Goal: Navigation & Orientation: Find specific page/section

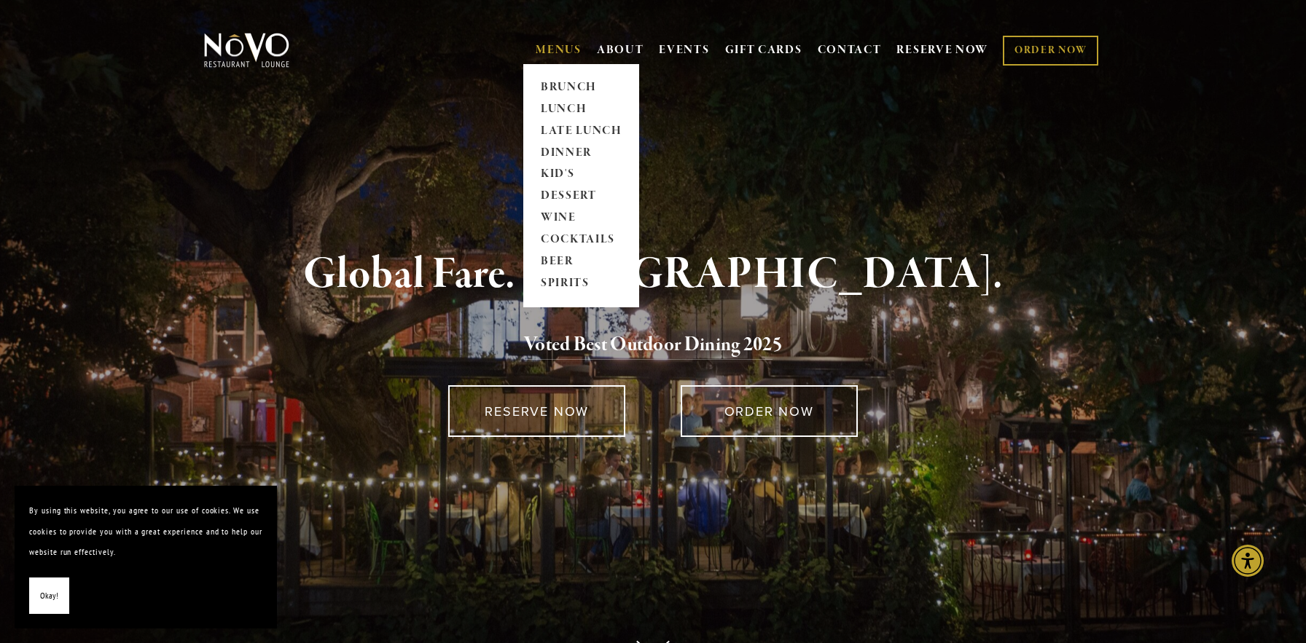
click at [551, 52] on link "MENUS" at bounding box center [559, 50] width 46 height 15
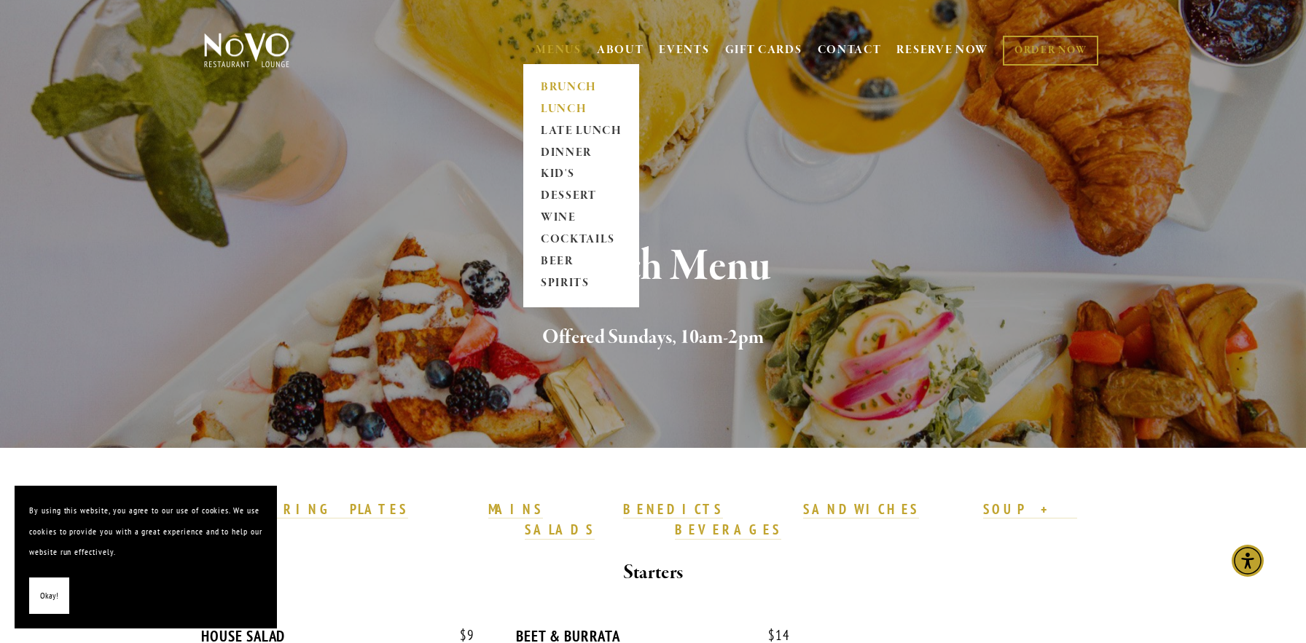
click at [552, 115] on link "LUNCH" at bounding box center [581, 109] width 91 height 22
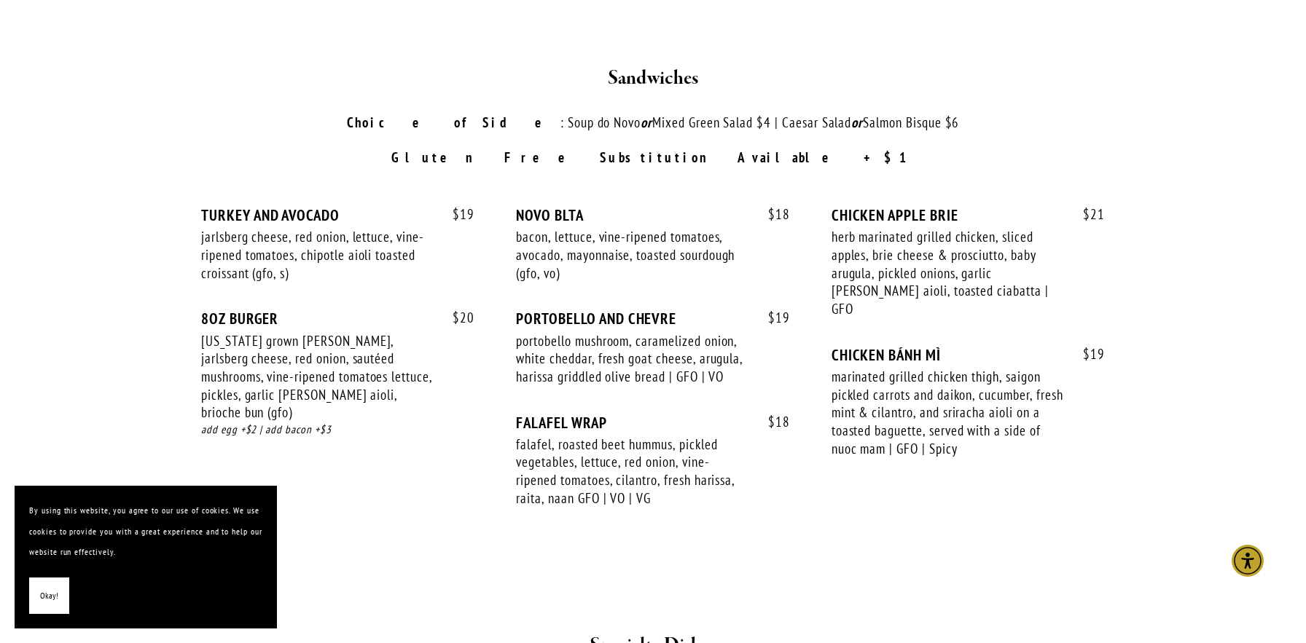
scroll to position [1982, 0]
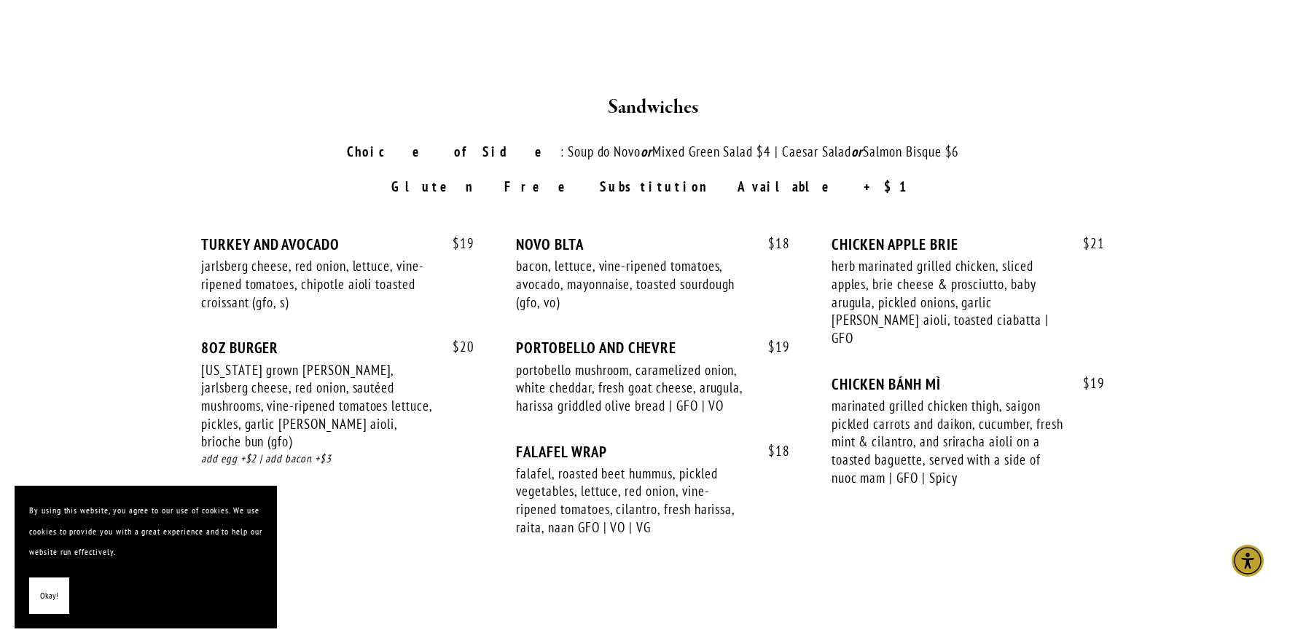
click at [122, 276] on main "SMALL BITES SHARING PLATES SOUP + SALADS SANDWICHES SPECIALTY DISHES BEVERAGES …" at bounding box center [653, 122] width 1306 height 3312
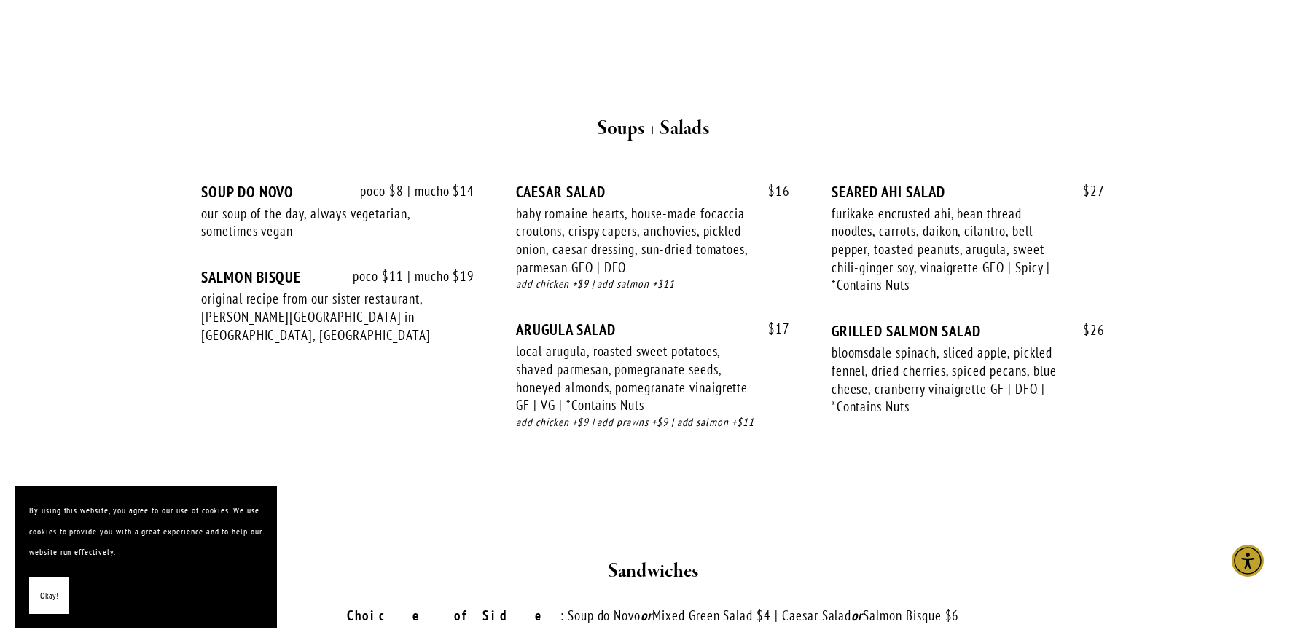
scroll to position [1516, 0]
